Goal: Find specific page/section: Find specific page/section

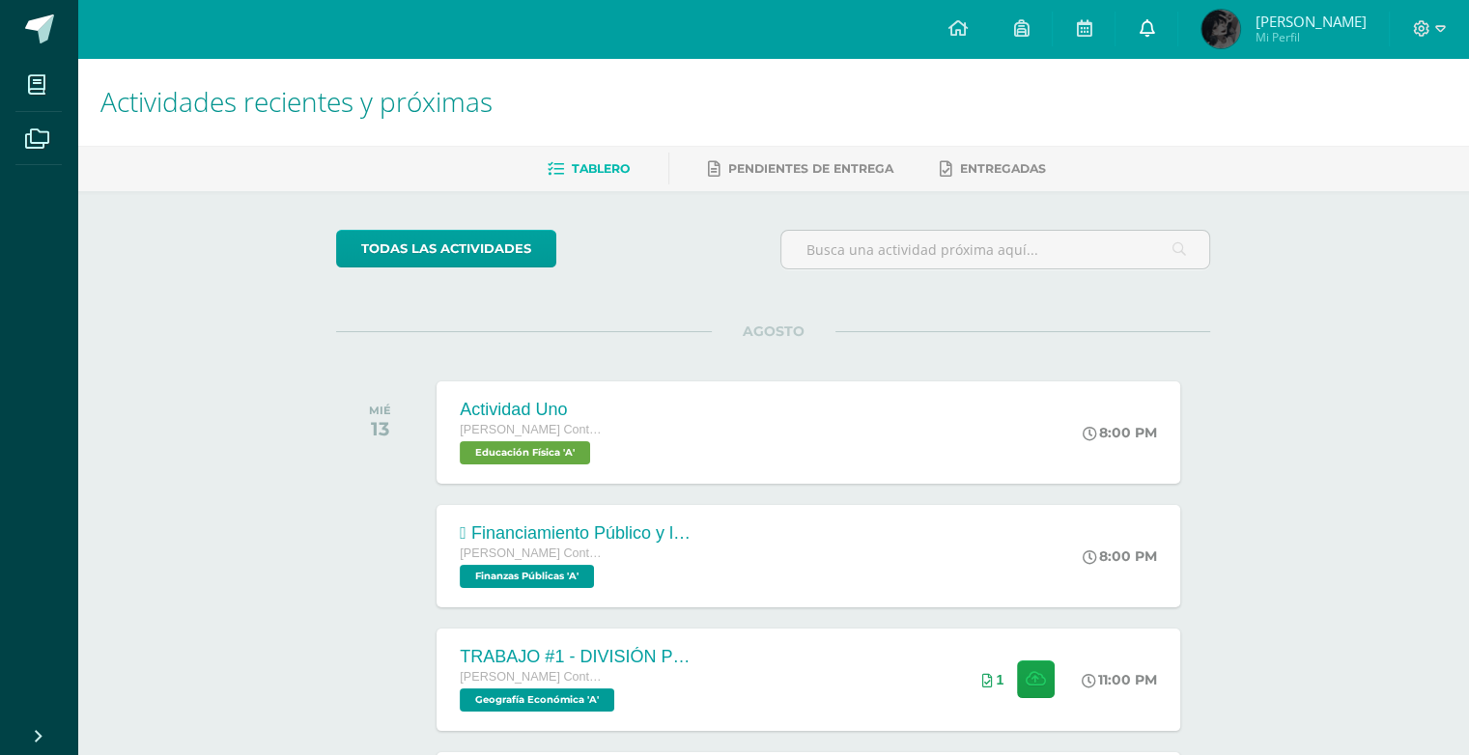
click at [1124, 42] on link at bounding box center [1146, 29] width 62 height 58
click at [47, 24] on span at bounding box center [39, 28] width 29 height 29
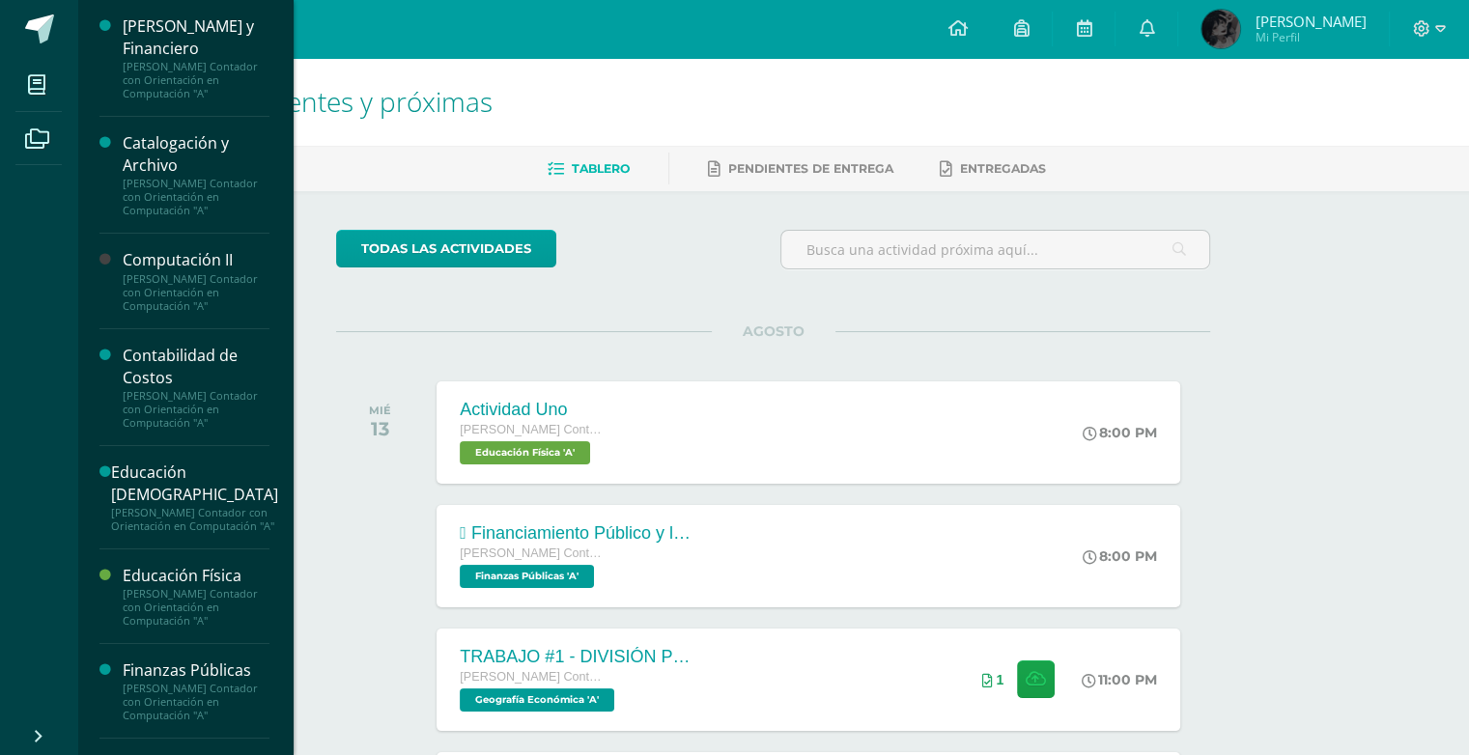
click at [217, 588] on body "Mis cursos Archivos Cerrar panel Cálculo Mercantil y Financiero Quinto Perito C…" at bounding box center [734, 612] width 1469 height 1224
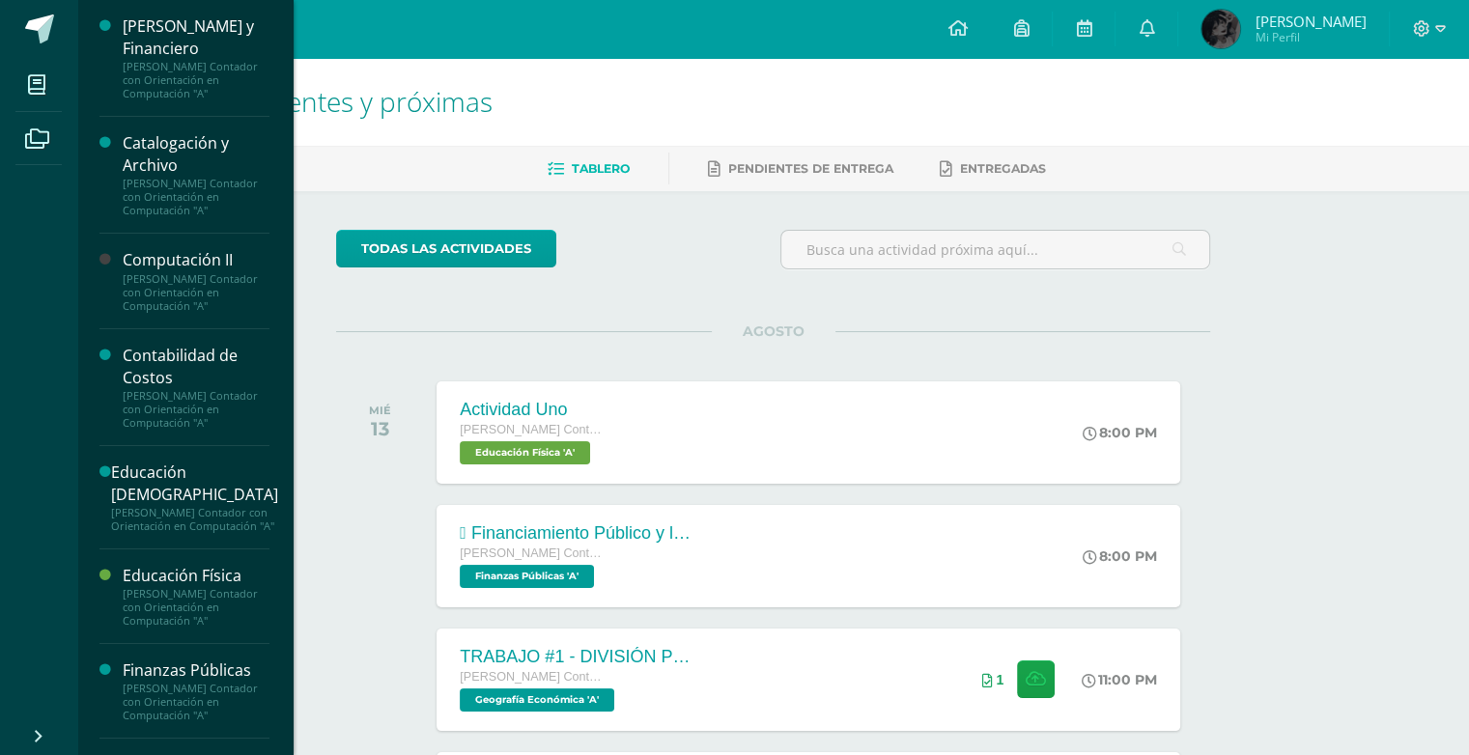
click at [169, 567] on div "Actividades recientes y próximas Tablero Pendientes de entrega Entregadas todas…" at bounding box center [773, 641] width 1392 height 1166
click at [878, 269] on div at bounding box center [995, 257] width 445 height 55
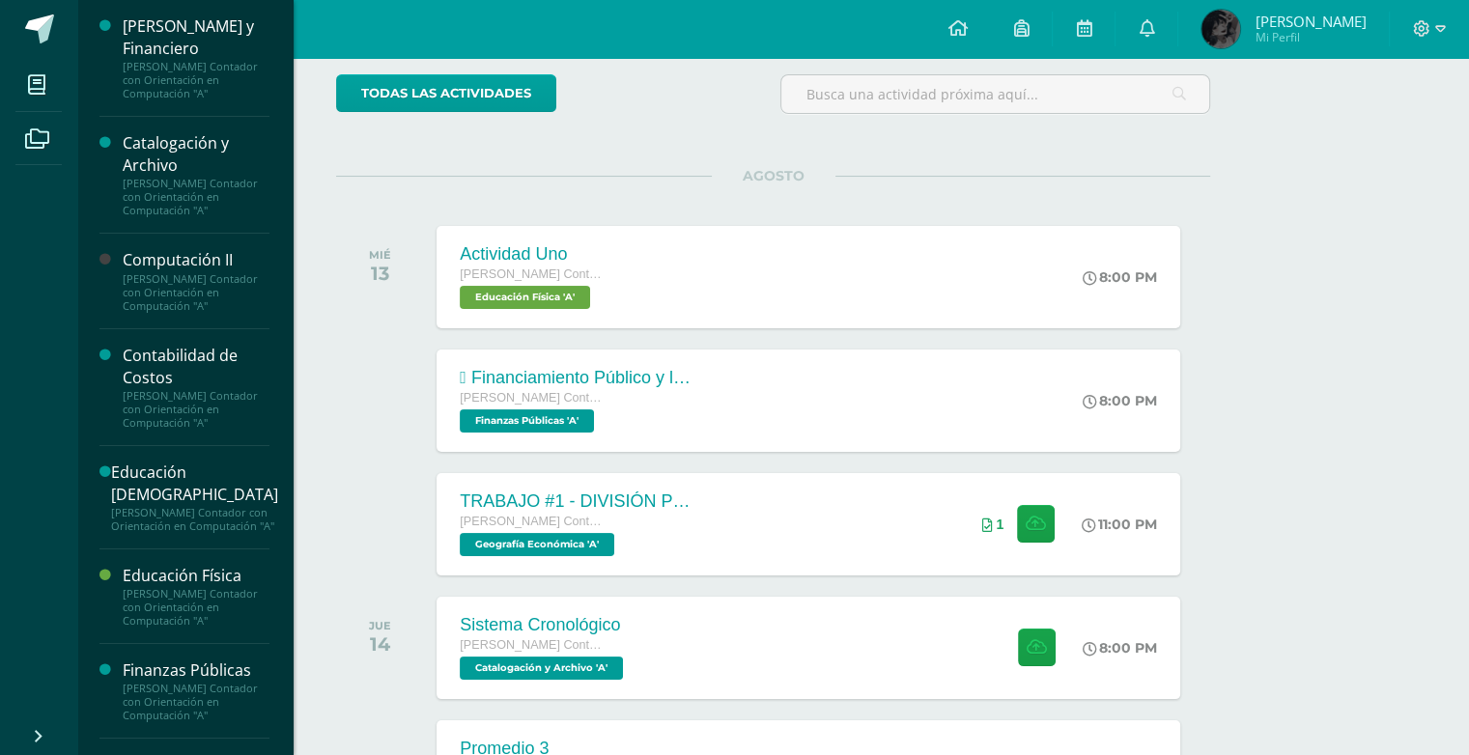
scroll to position [190, 0]
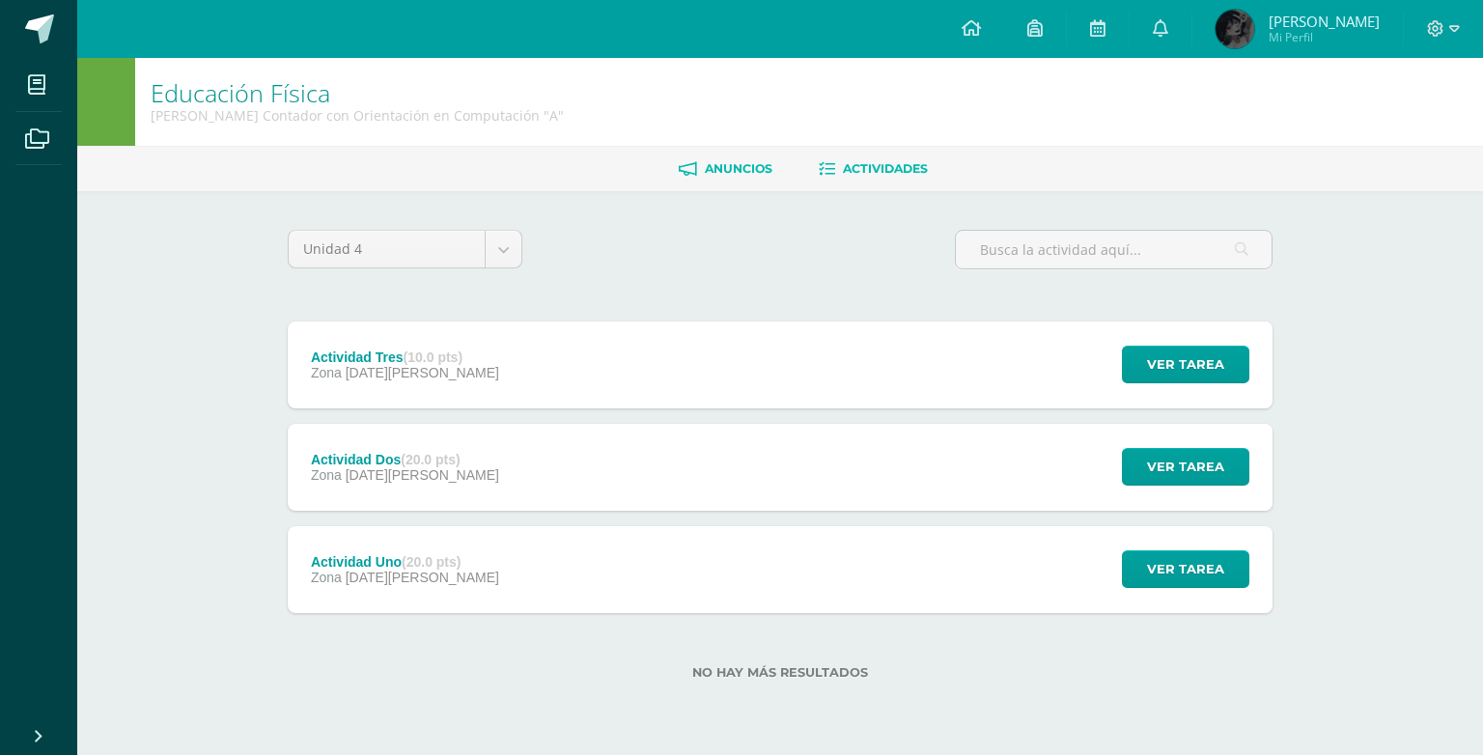
click at [711, 164] on span "Anuncios" at bounding box center [739, 168] width 68 height 14
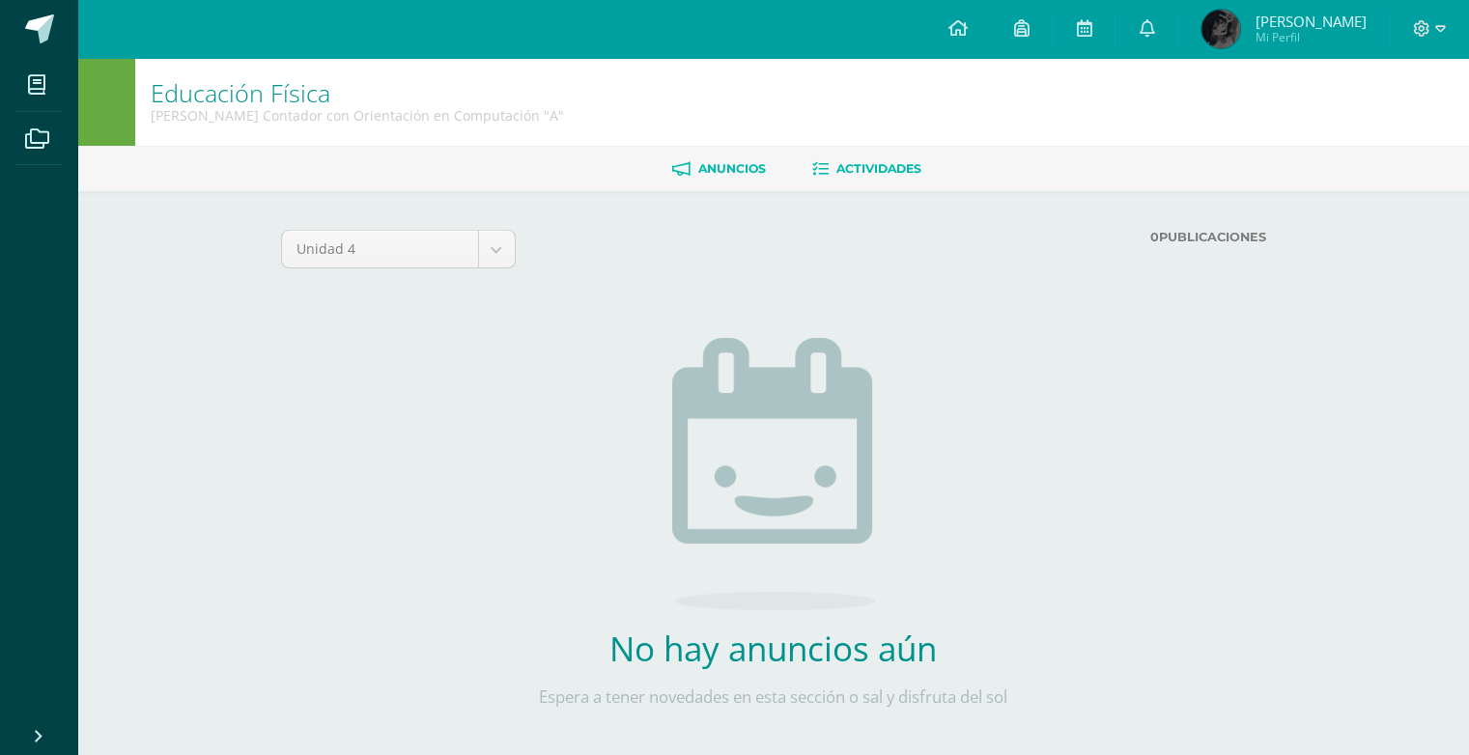
click at [819, 167] on icon at bounding box center [820, 169] width 16 height 16
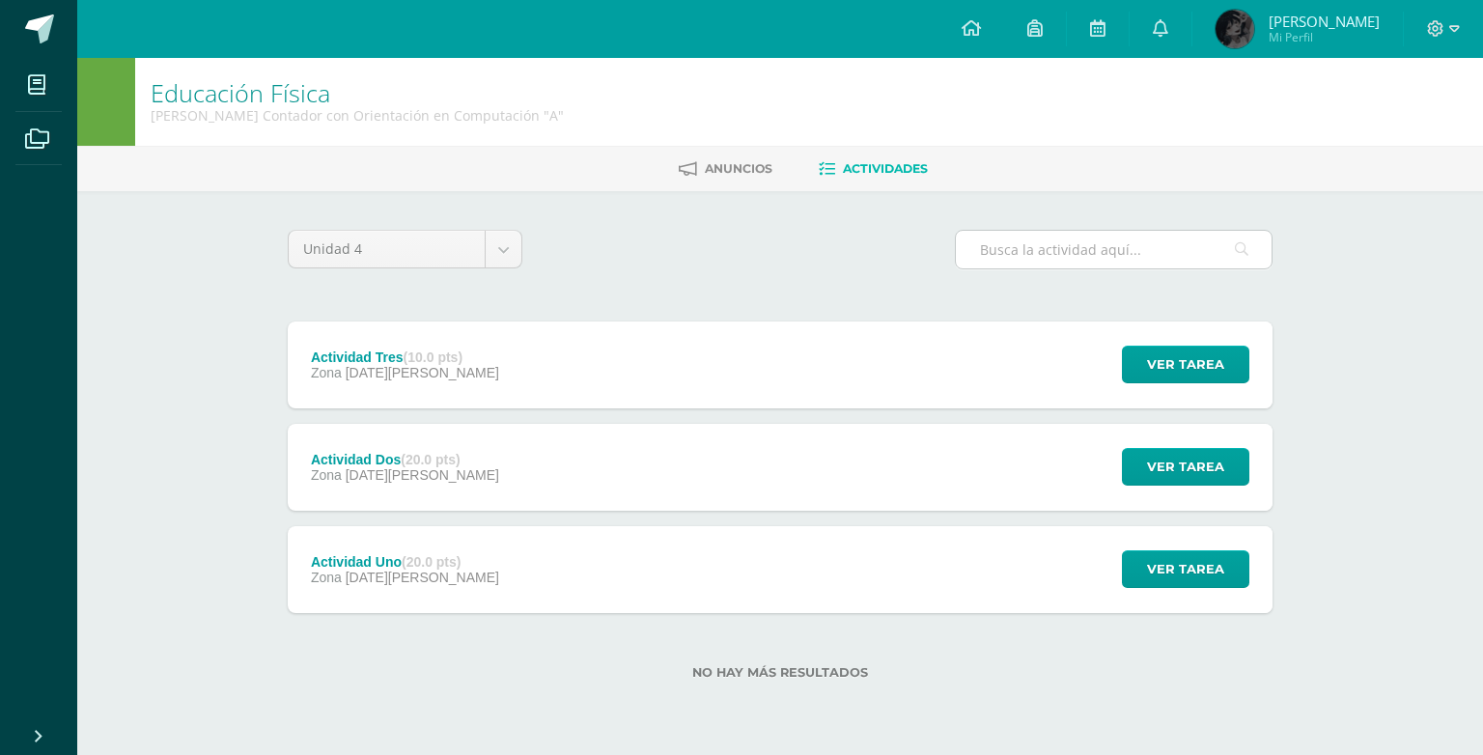
click at [1007, 242] on input "text" at bounding box center [1114, 250] width 316 height 38
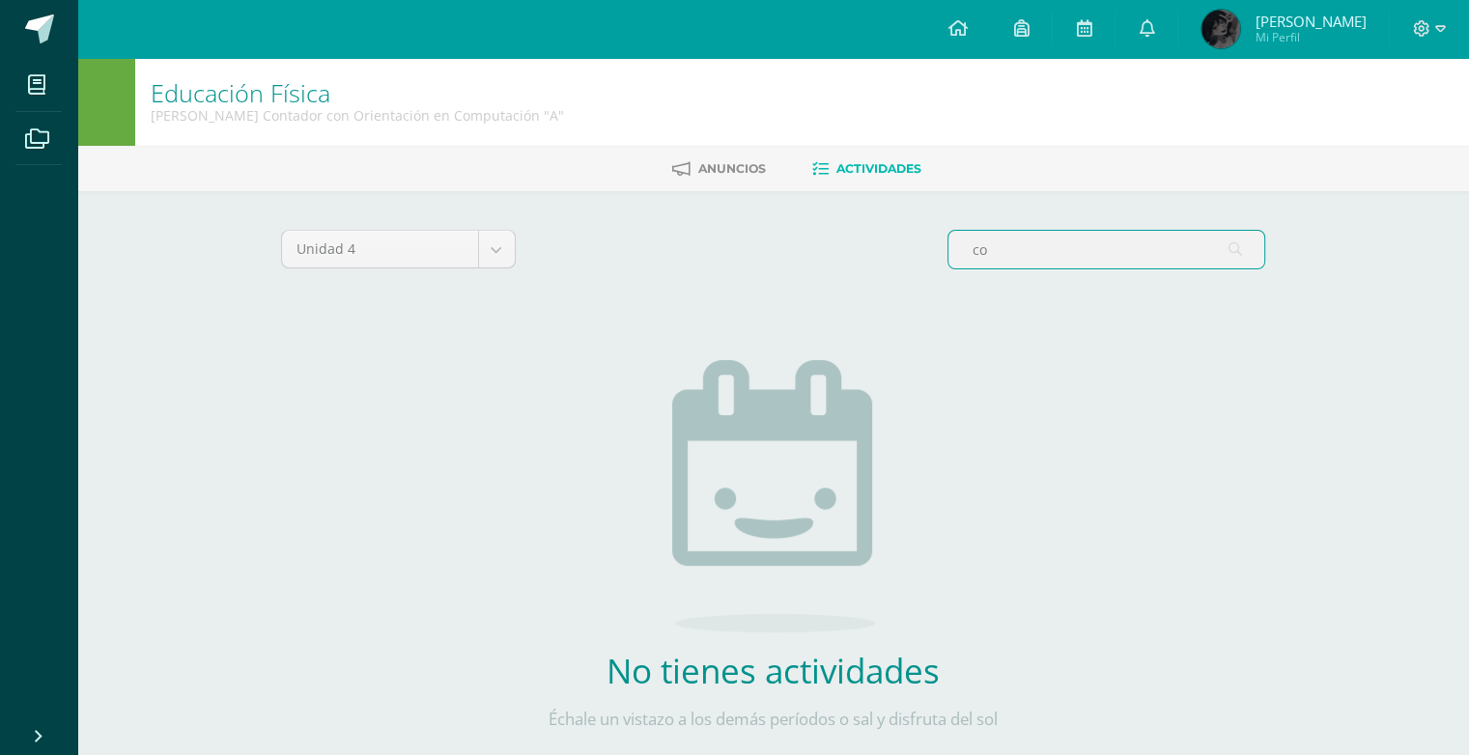
type input "c"
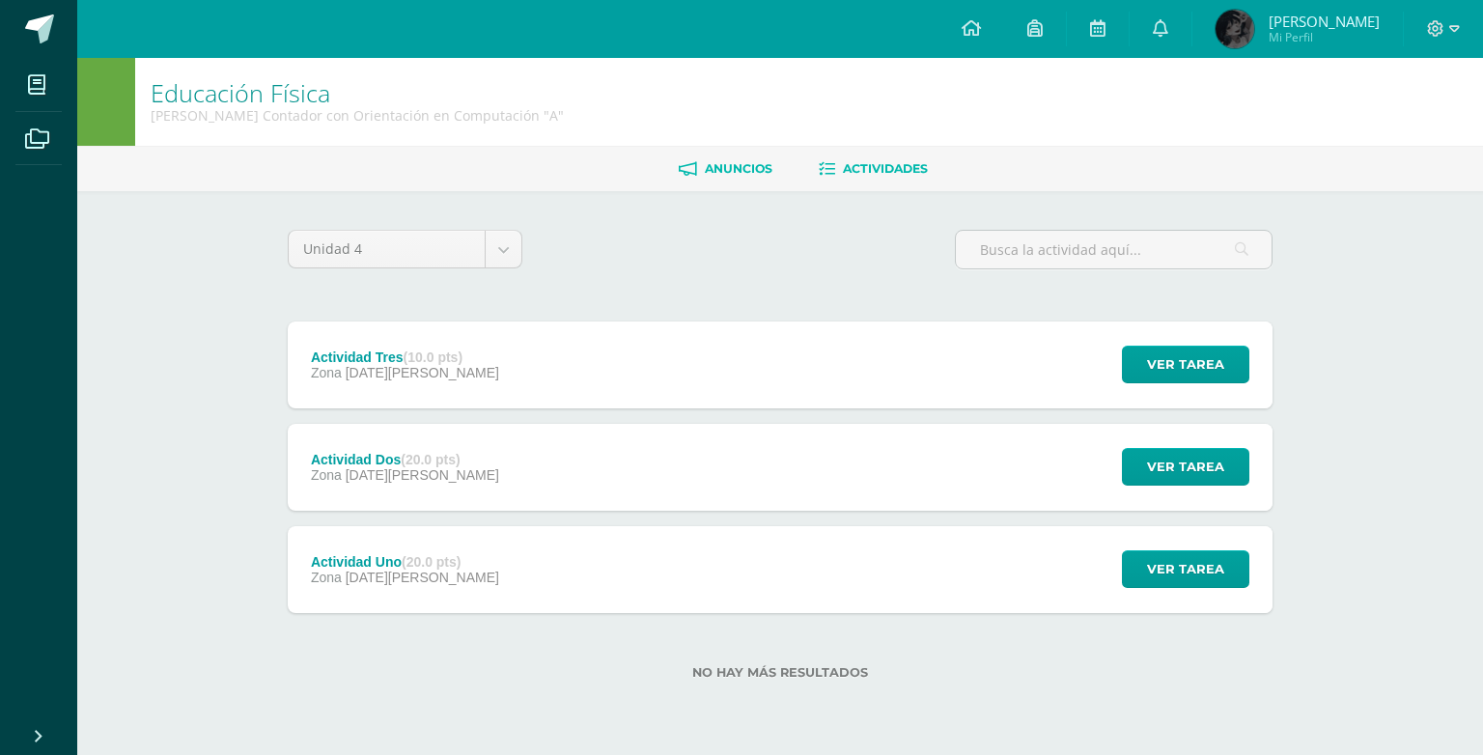
click at [722, 161] on span "Anuncios" at bounding box center [739, 168] width 68 height 14
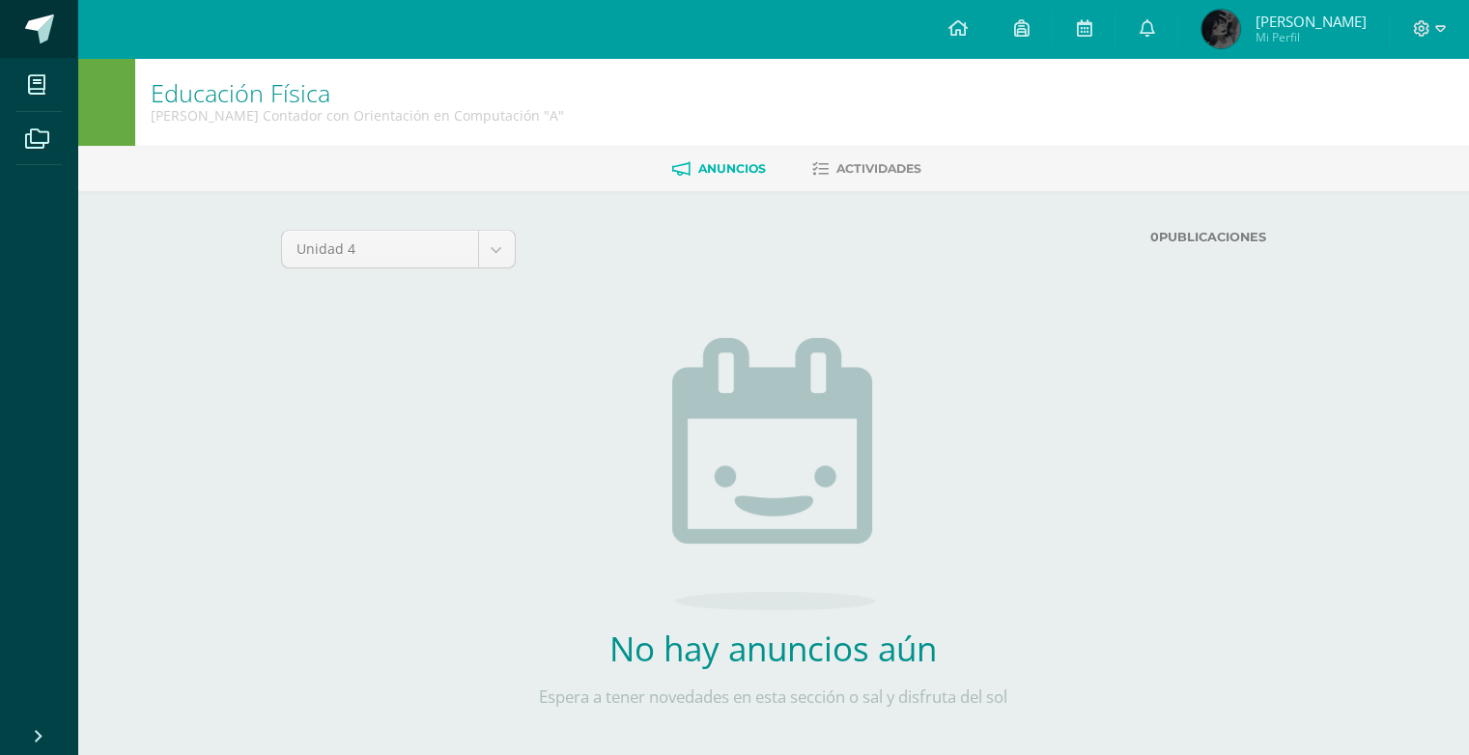
click at [59, 36] on link at bounding box center [38, 29] width 77 height 58
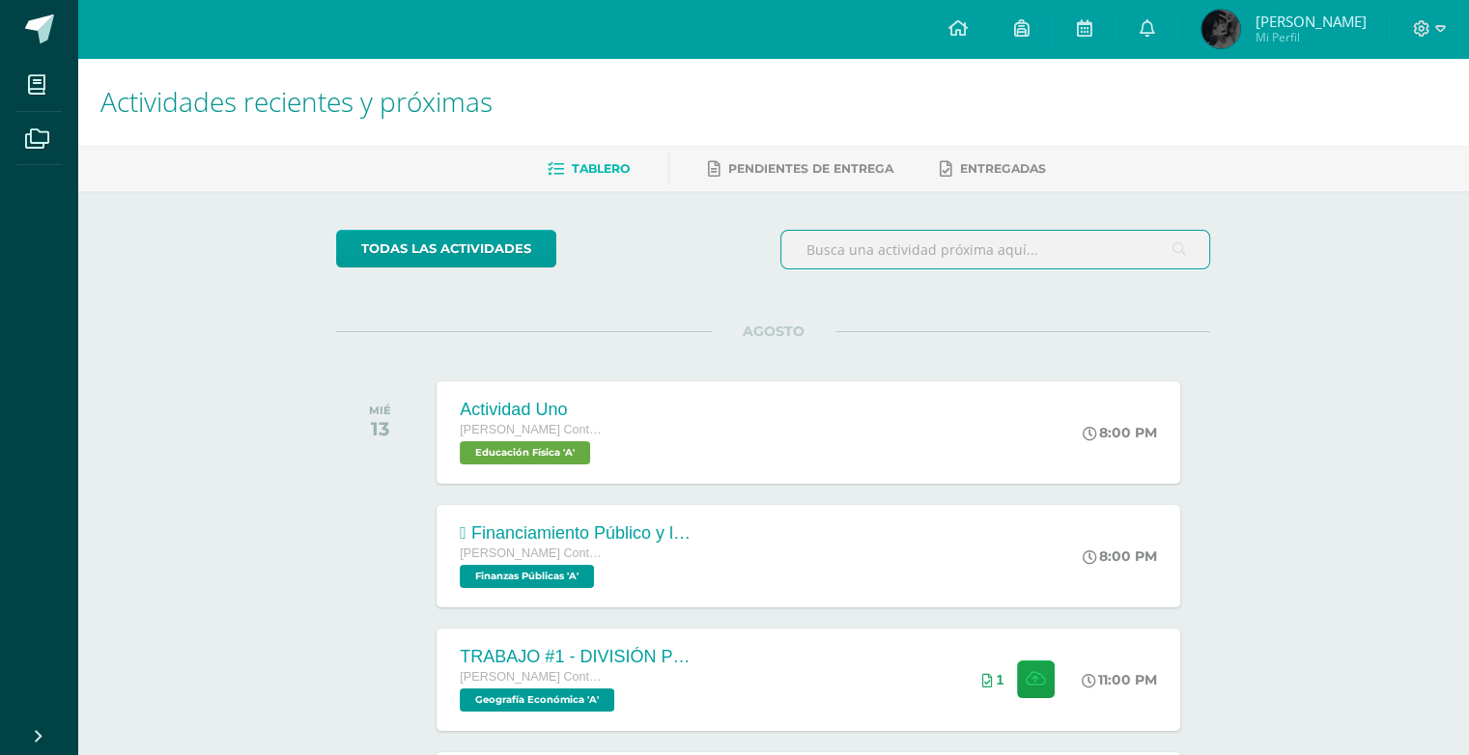
click at [873, 249] on input "text" at bounding box center [995, 250] width 428 height 38
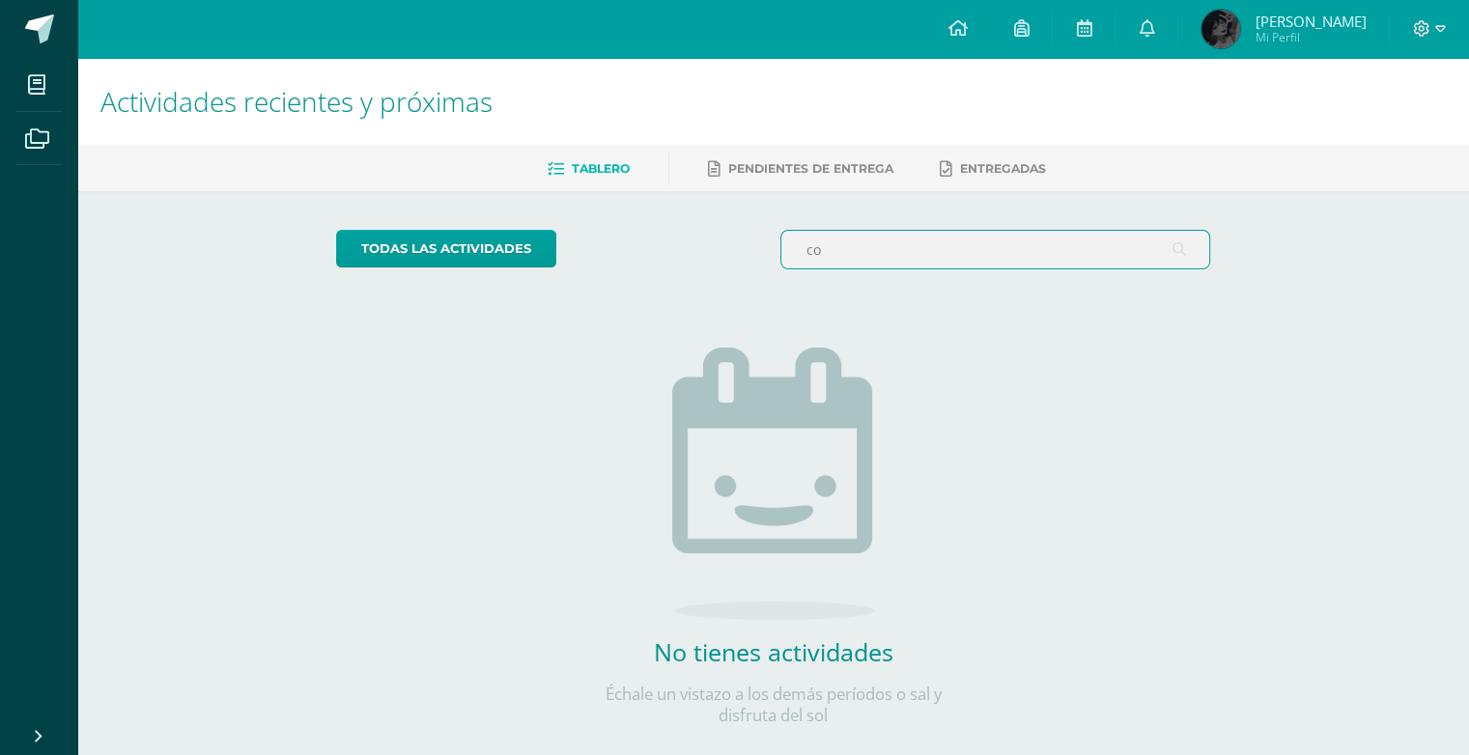
type input "c"
